Goal: Information Seeking & Learning: Learn about a topic

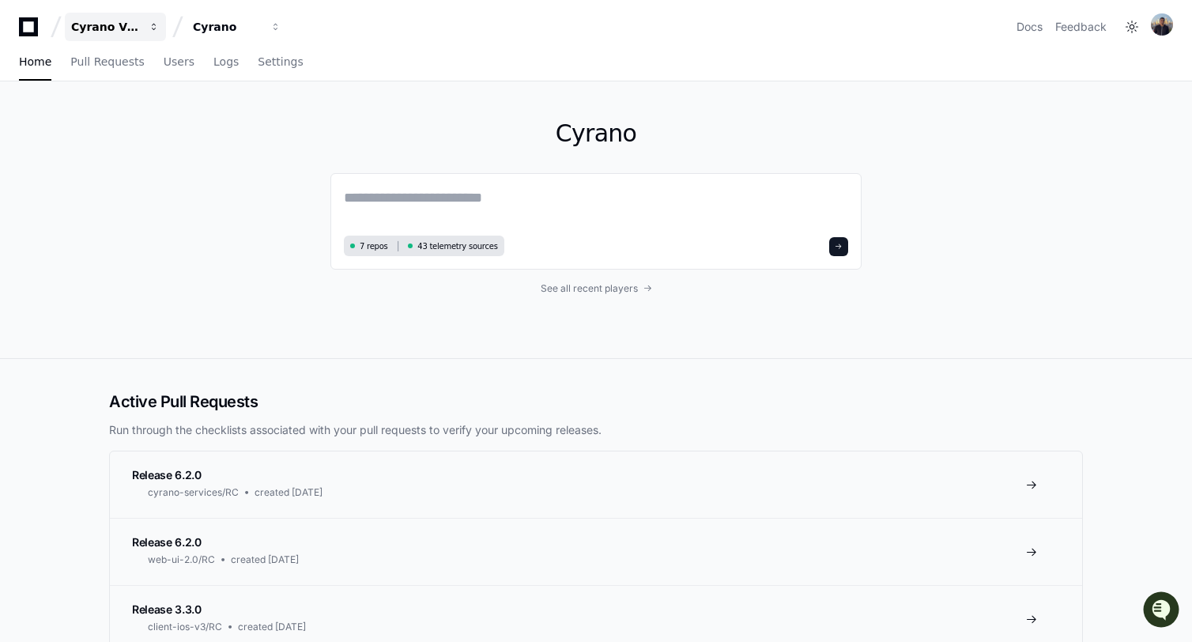
click at [119, 26] on div "Cyrano Video" at bounding box center [105, 27] width 68 height 16
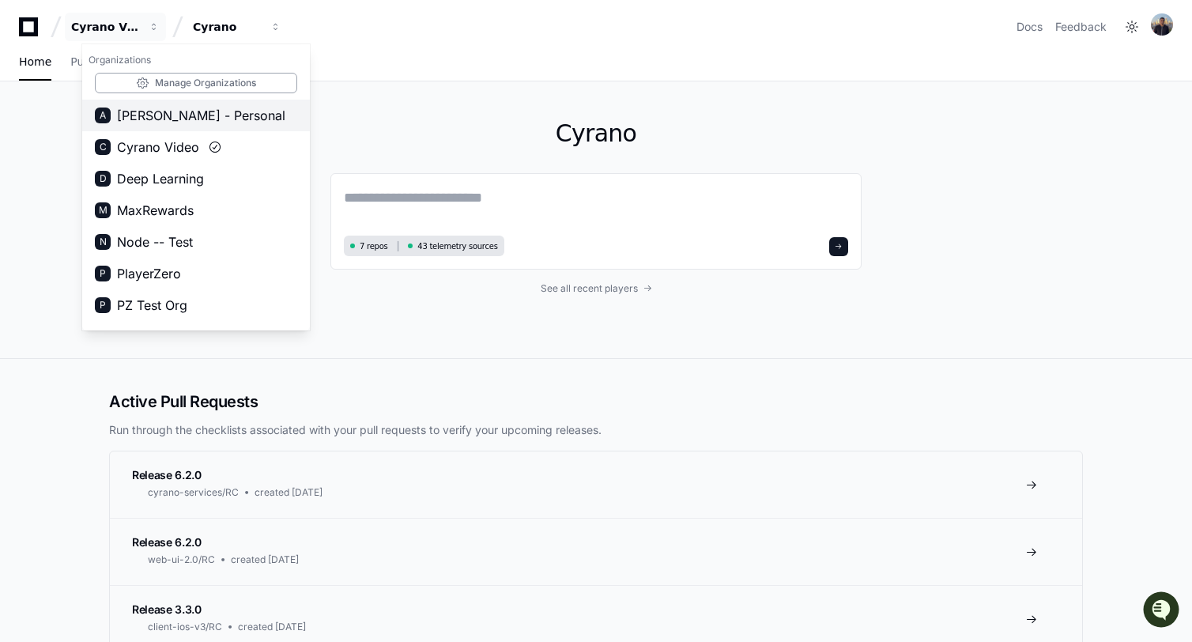
click at [188, 125] on button "A [PERSON_NAME] - Personal" at bounding box center [196, 116] width 228 height 32
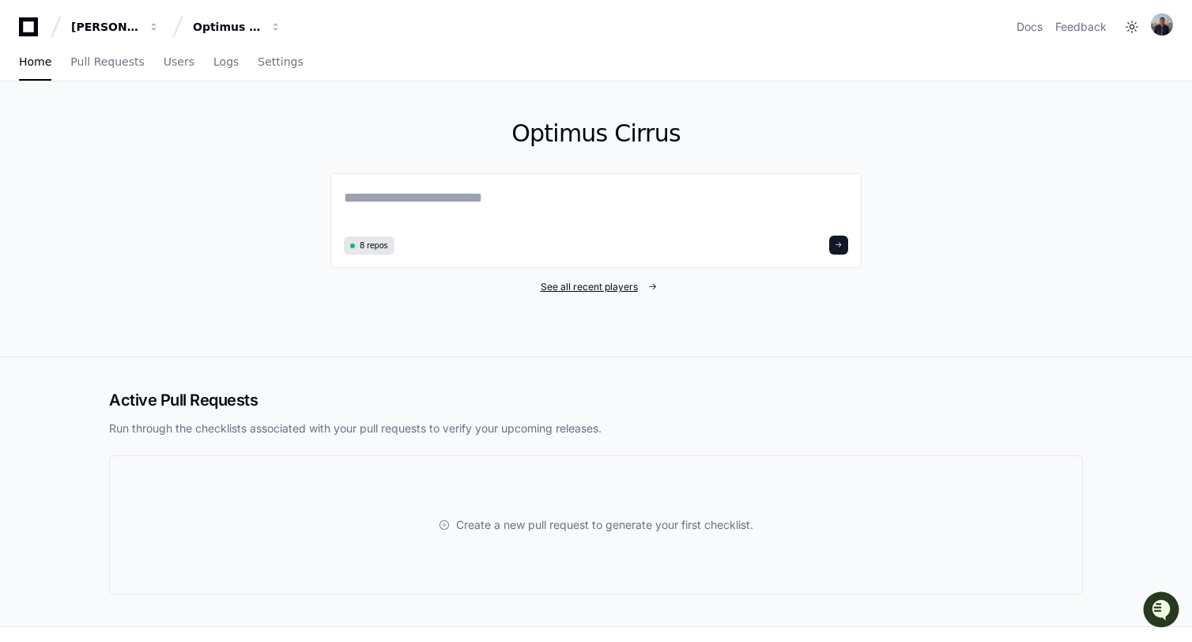
click at [603, 288] on span "See all recent players" at bounding box center [589, 287] width 97 height 13
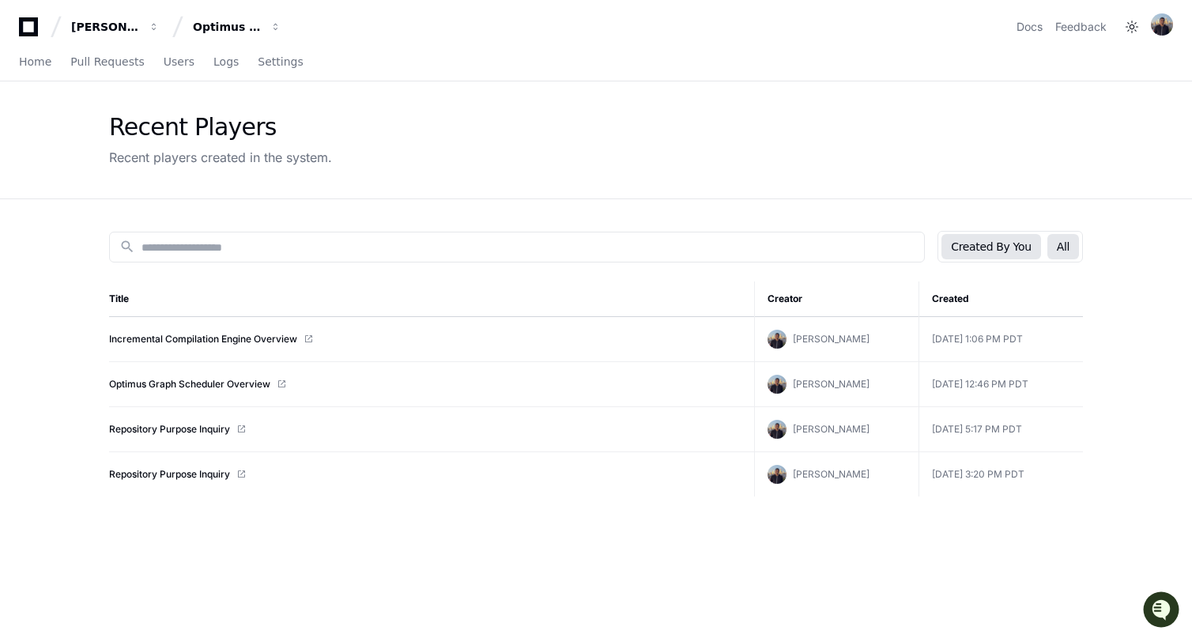
click at [1064, 244] on button "All" at bounding box center [1064, 246] width 32 height 25
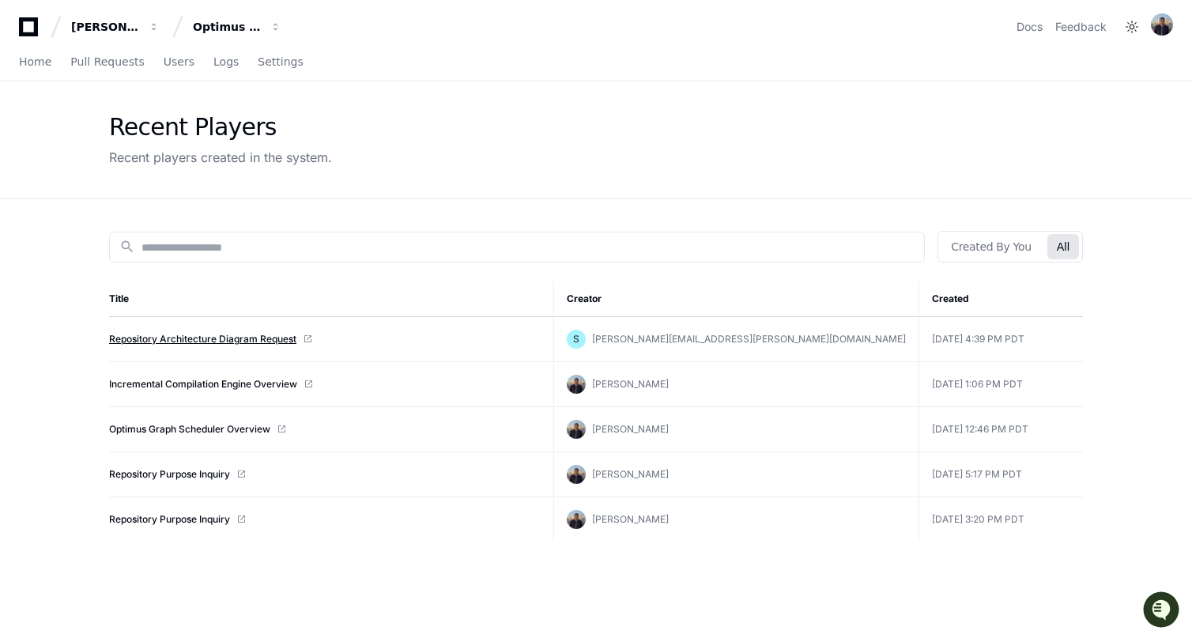
click at [258, 343] on link "Repository Architecture Diagram Request" at bounding box center [202, 339] width 187 height 13
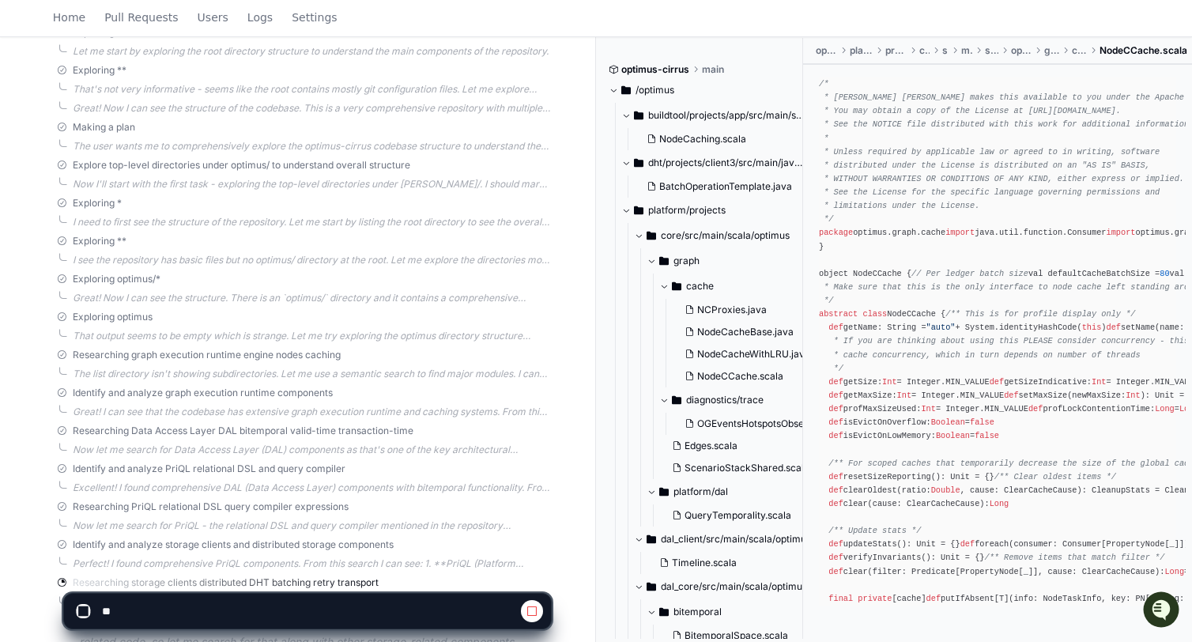
scroll to position [595, 0]
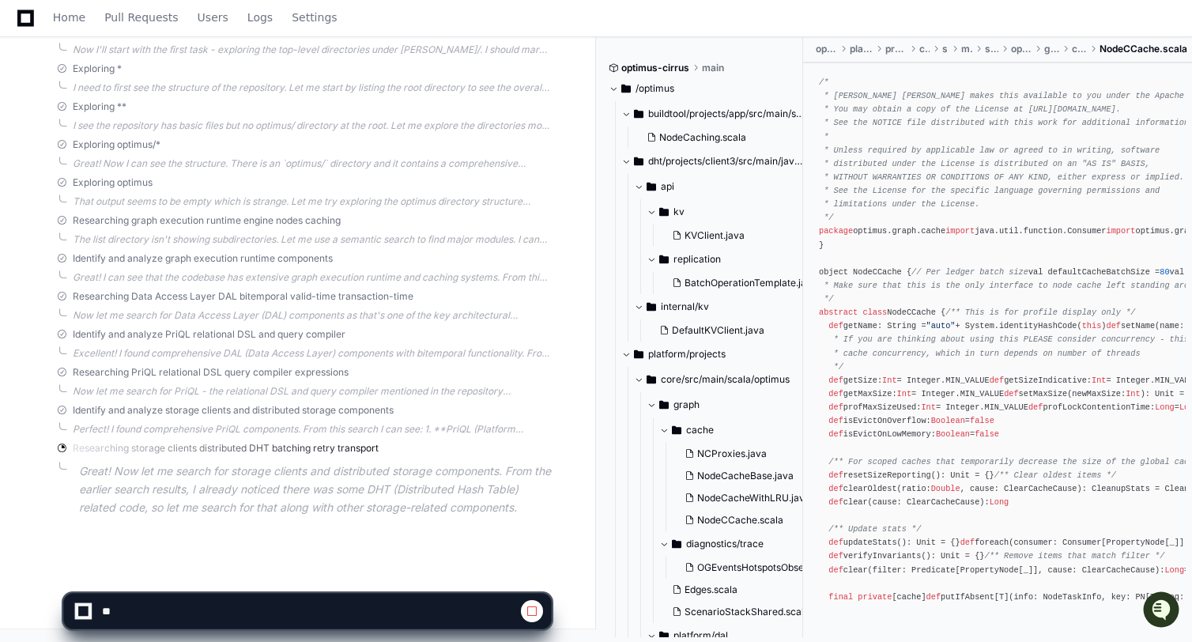
click at [281, 501] on p "Great! Now let me search for storage clients and distributed storage components…" at bounding box center [315, 490] width 472 height 54
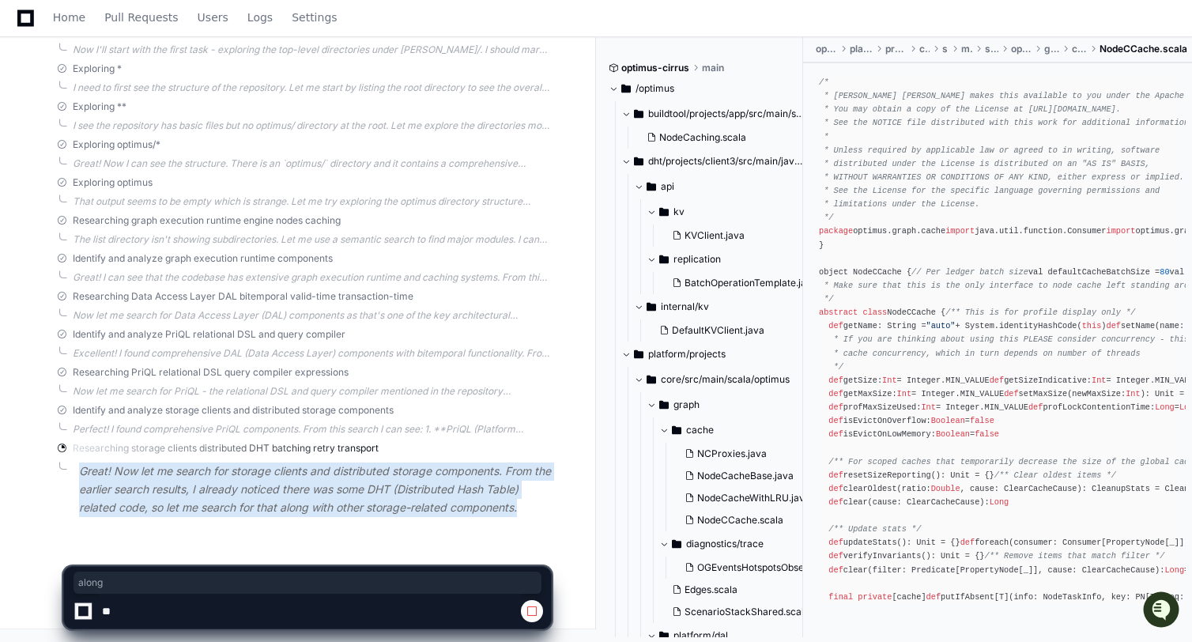
click at [281, 501] on p "Great! Now let me search for storage clients and distributed storage components…" at bounding box center [315, 490] width 472 height 54
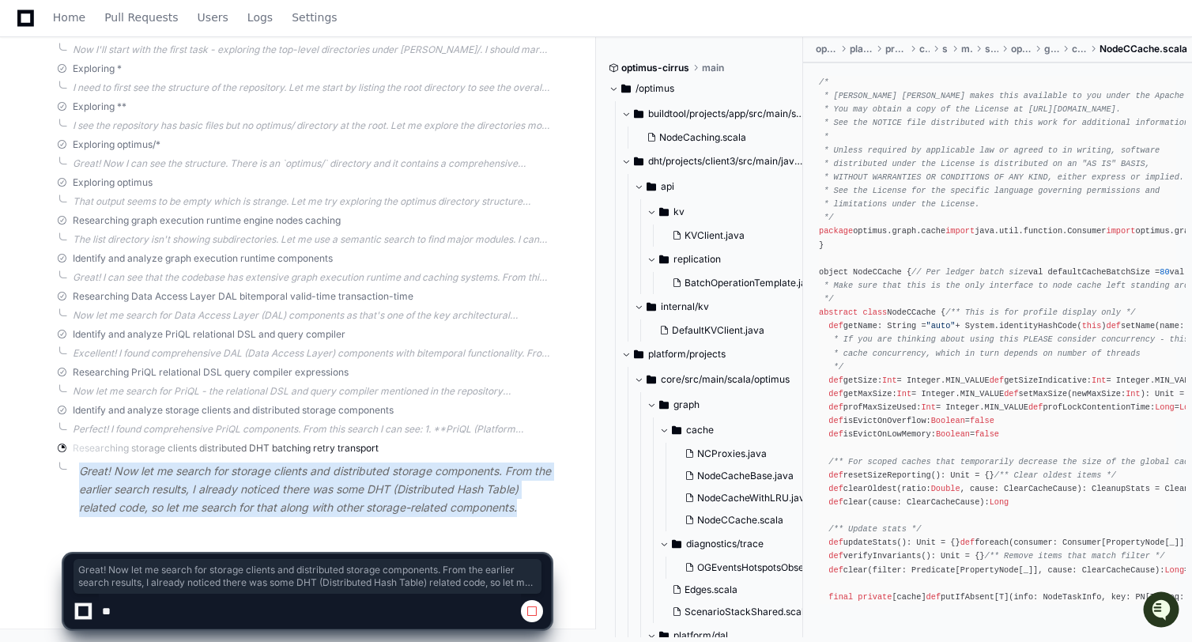
click at [235, 481] on p "Great! Now let me search for storage clients and distributed storage components…" at bounding box center [315, 490] width 472 height 54
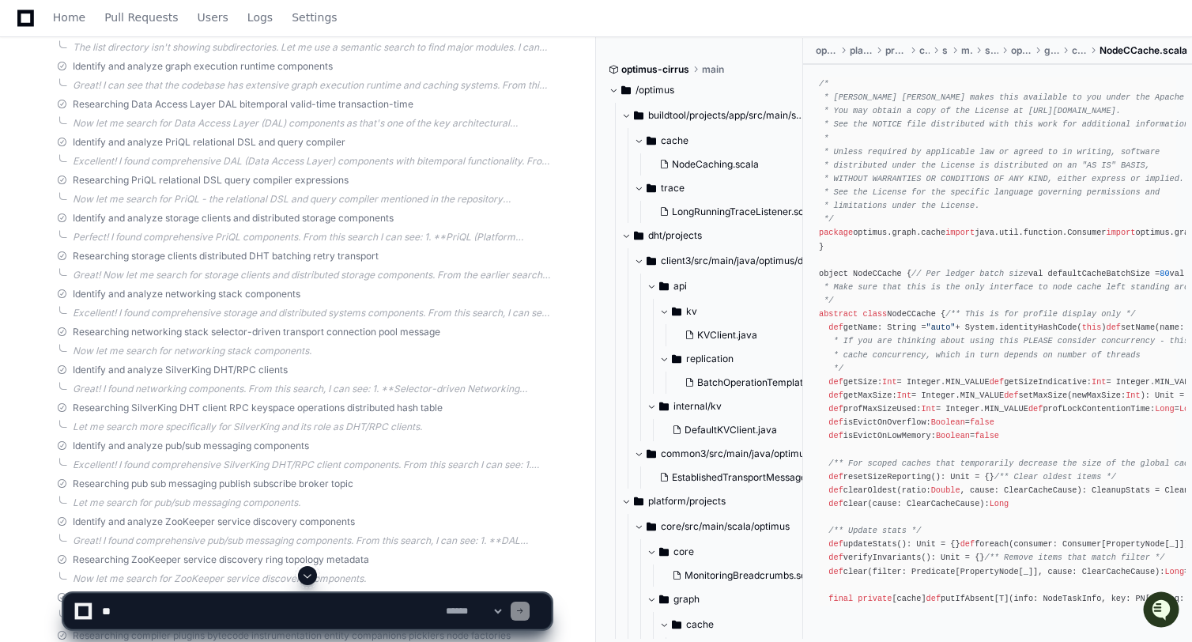
scroll to position [954, 0]
